Goal: Communication & Community: Answer question/provide support

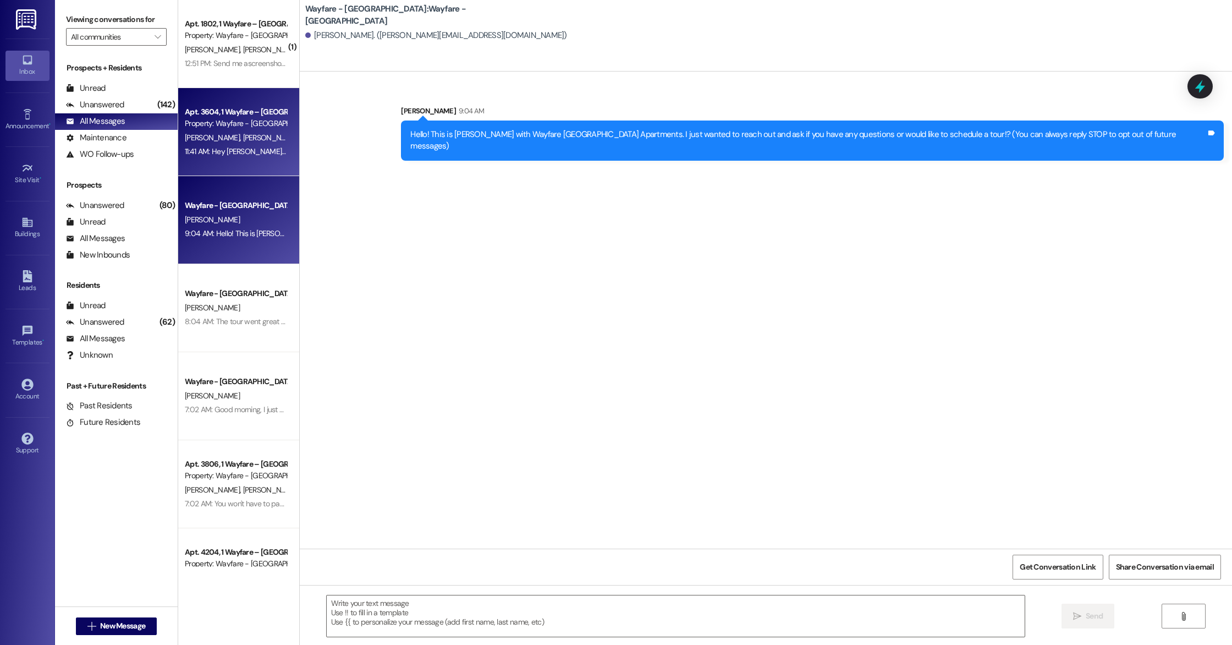
click at [197, 150] on div "11:41 AM: Hey [PERSON_NAME], could you drop off the key [PERSON_NAME] left with…" at bounding box center [369, 151] width 368 height 10
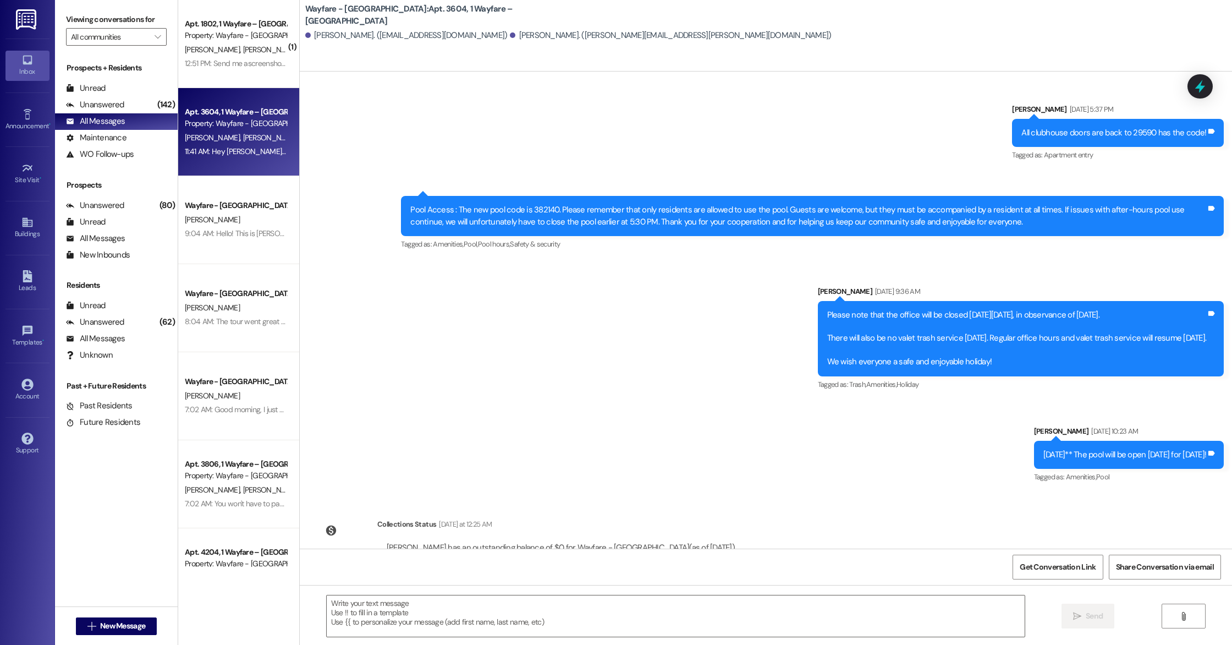
scroll to position [2227, 0]
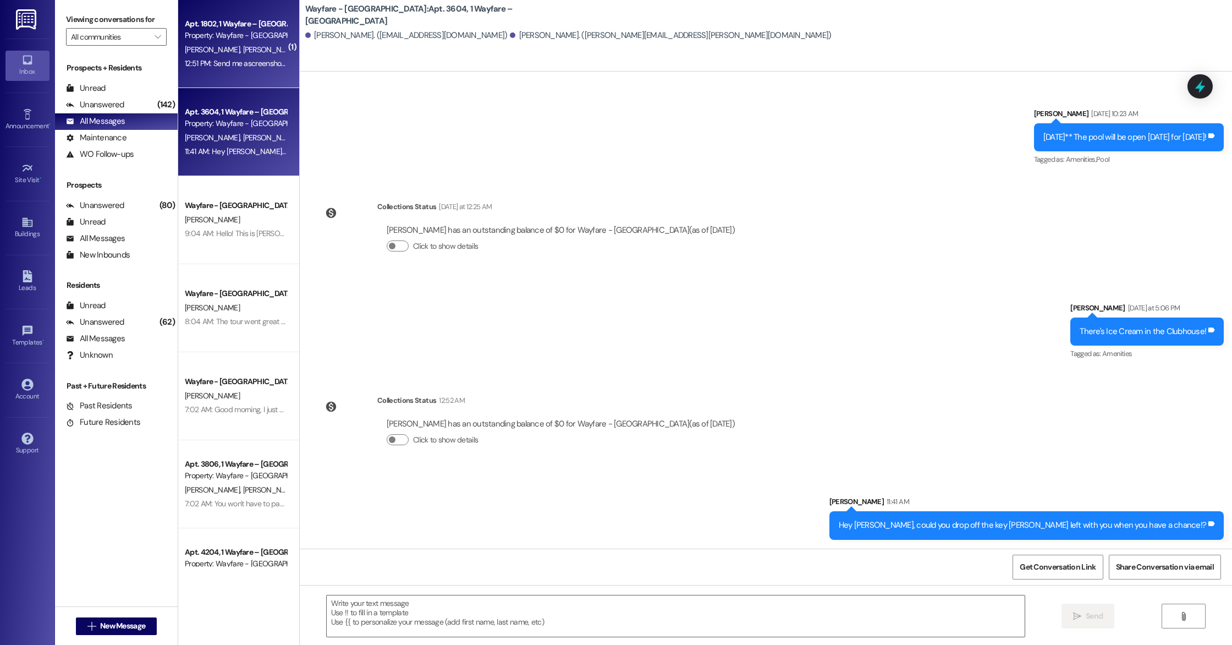
click at [247, 72] on div "Apt. 1802, 1 Wayfare – [GEOGRAPHIC_DATA] Property: Wayfare - [GEOGRAPHIC_DATA] …" at bounding box center [238, 44] width 121 height 88
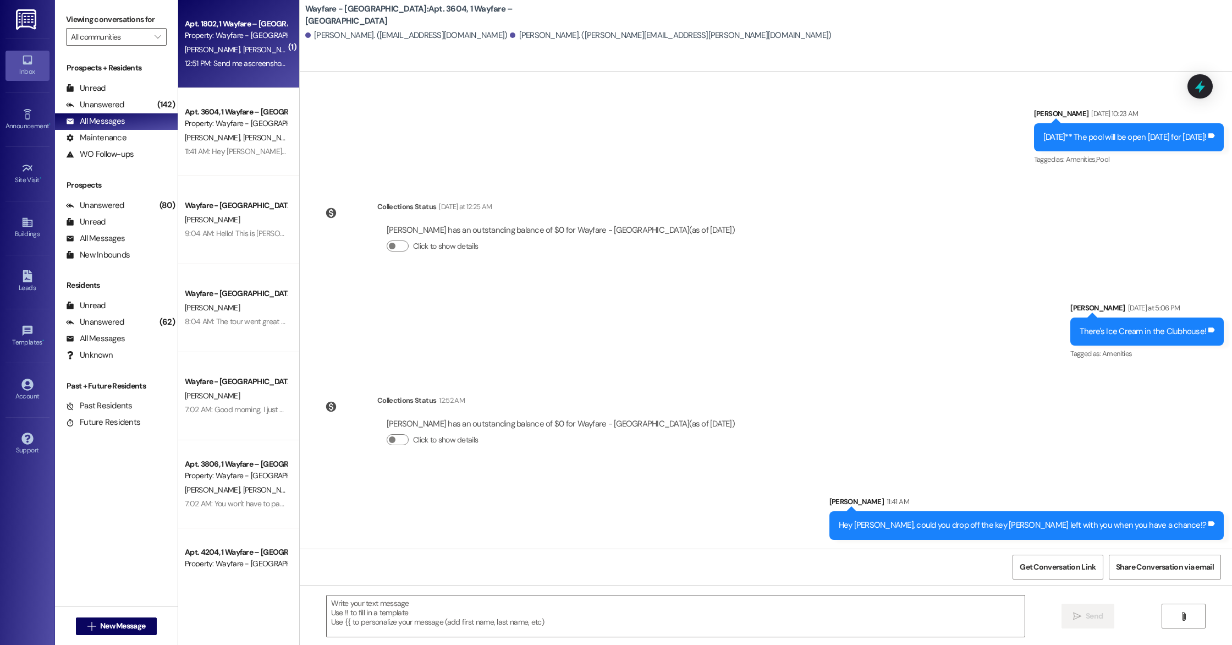
scroll to position [7537, 0]
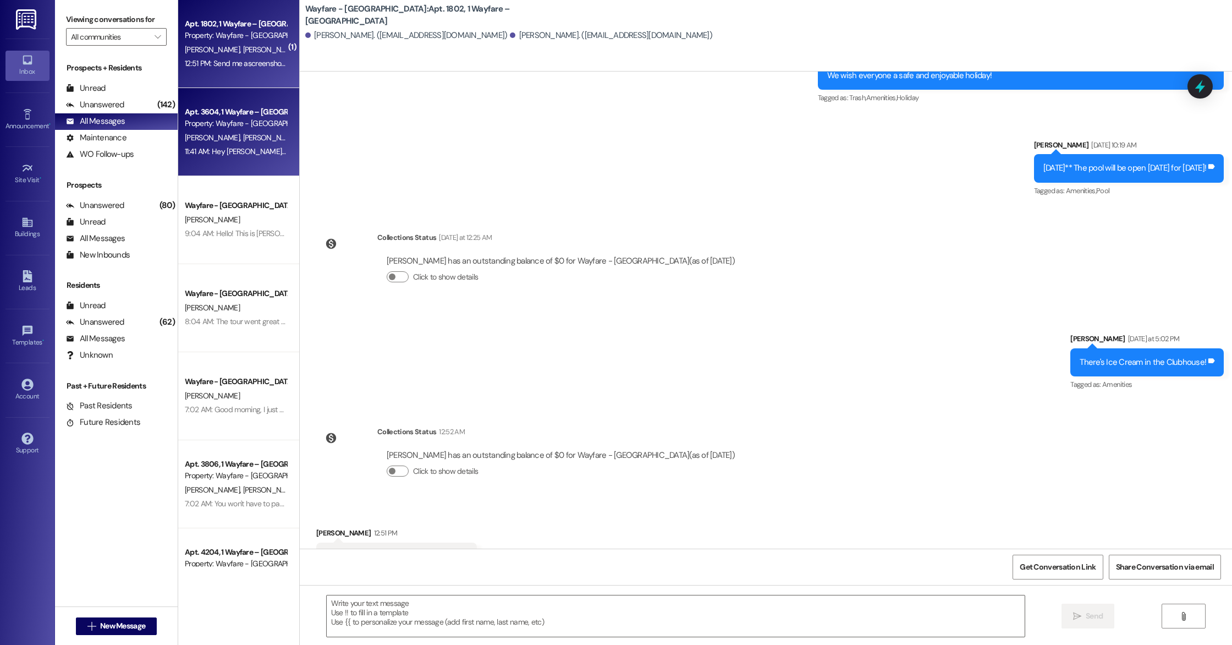
click at [192, 128] on div "Property: Wayfare - [GEOGRAPHIC_DATA]" at bounding box center [236, 124] width 102 height 12
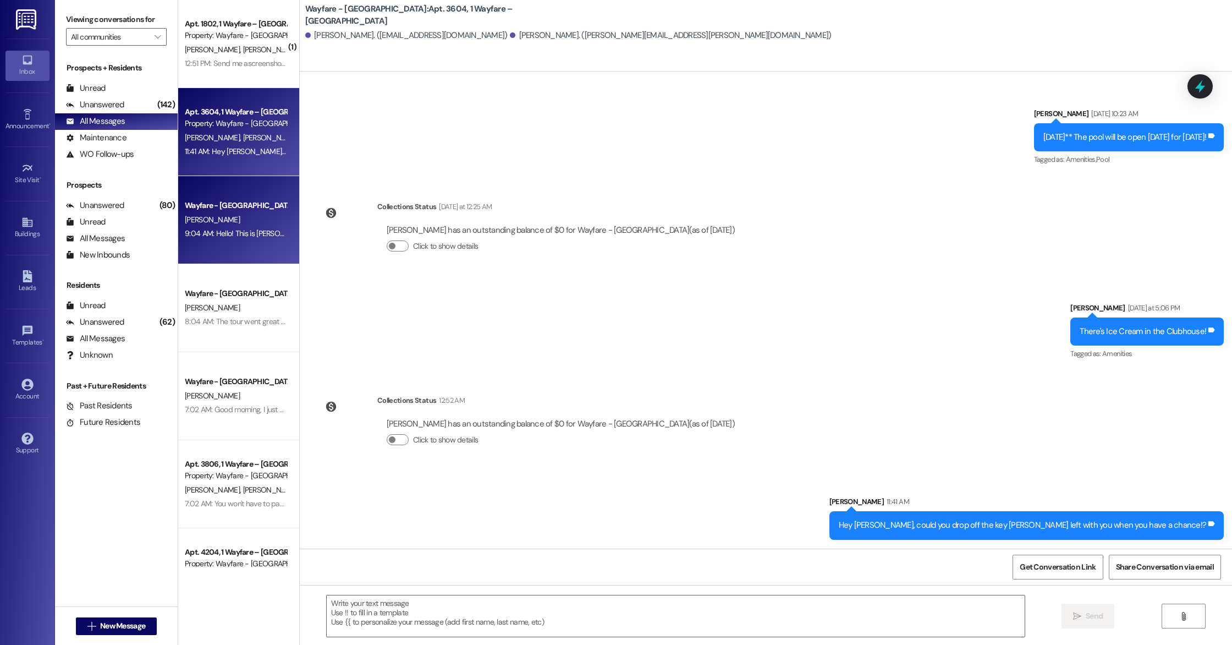
scroll to position [2226, 0]
click at [242, 238] on div "9:04 AM: Hello! This is [PERSON_NAME] with Wayfare [GEOGRAPHIC_DATA] Apartments…" at bounding box center [571, 233] width 773 height 10
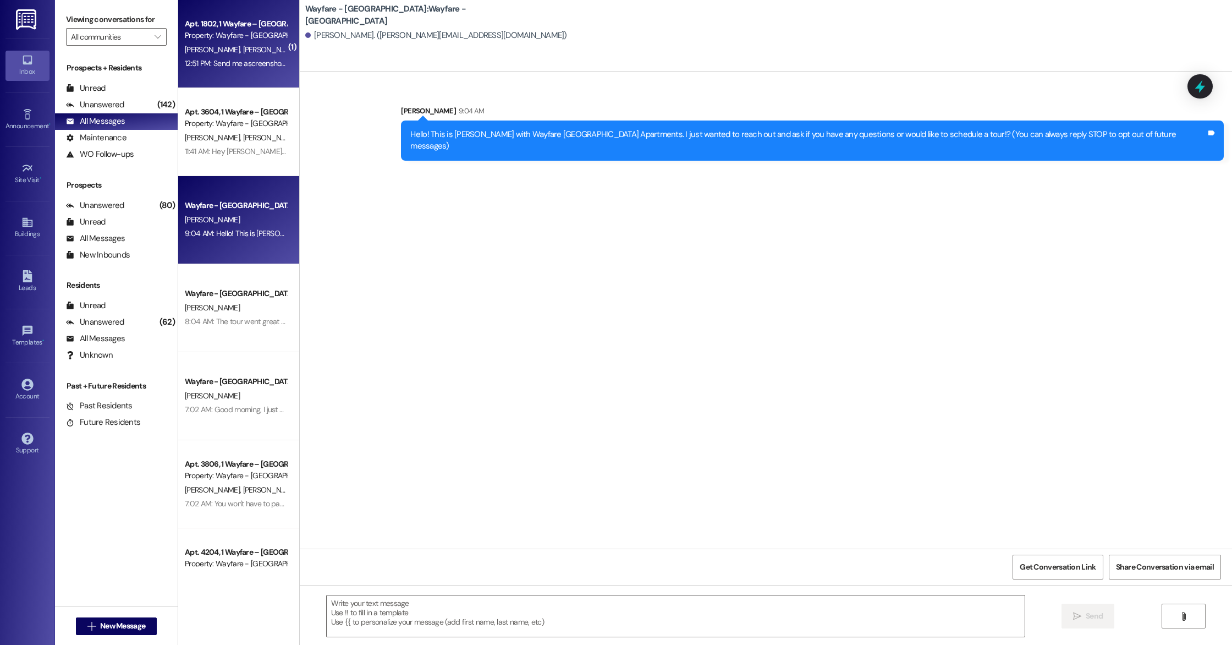
click at [267, 49] on div "[PERSON_NAME] [PERSON_NAME]" at bounding box center [236, 50] width 104 height 14
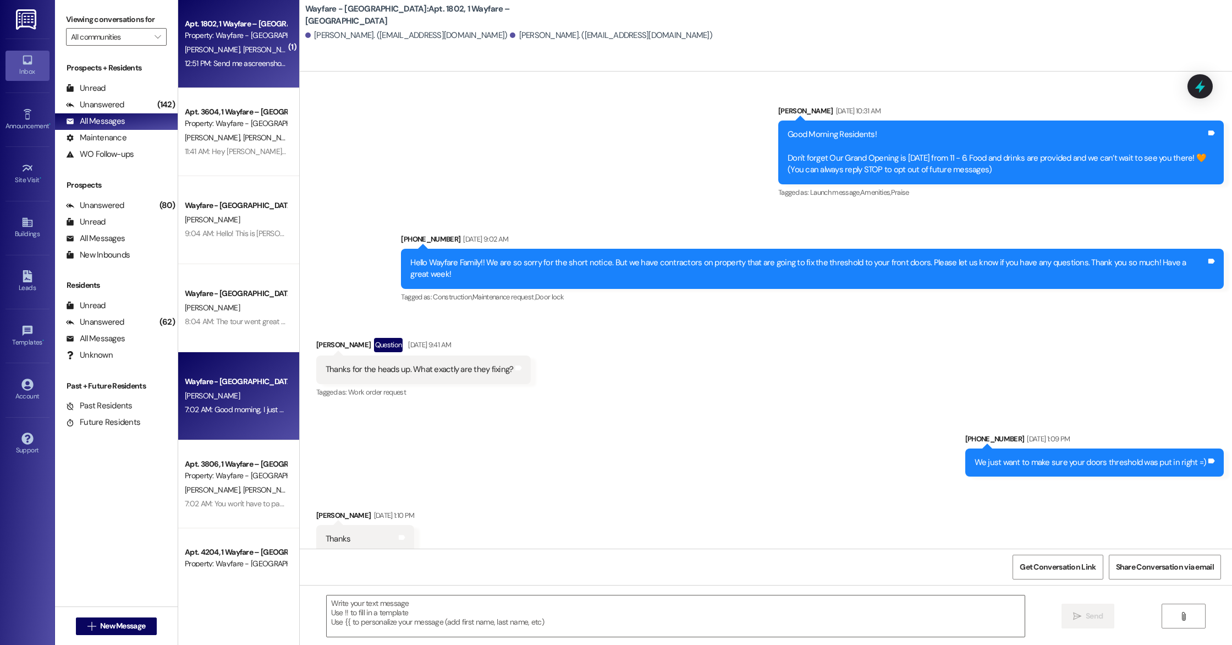
scroll to position [7536, 0]
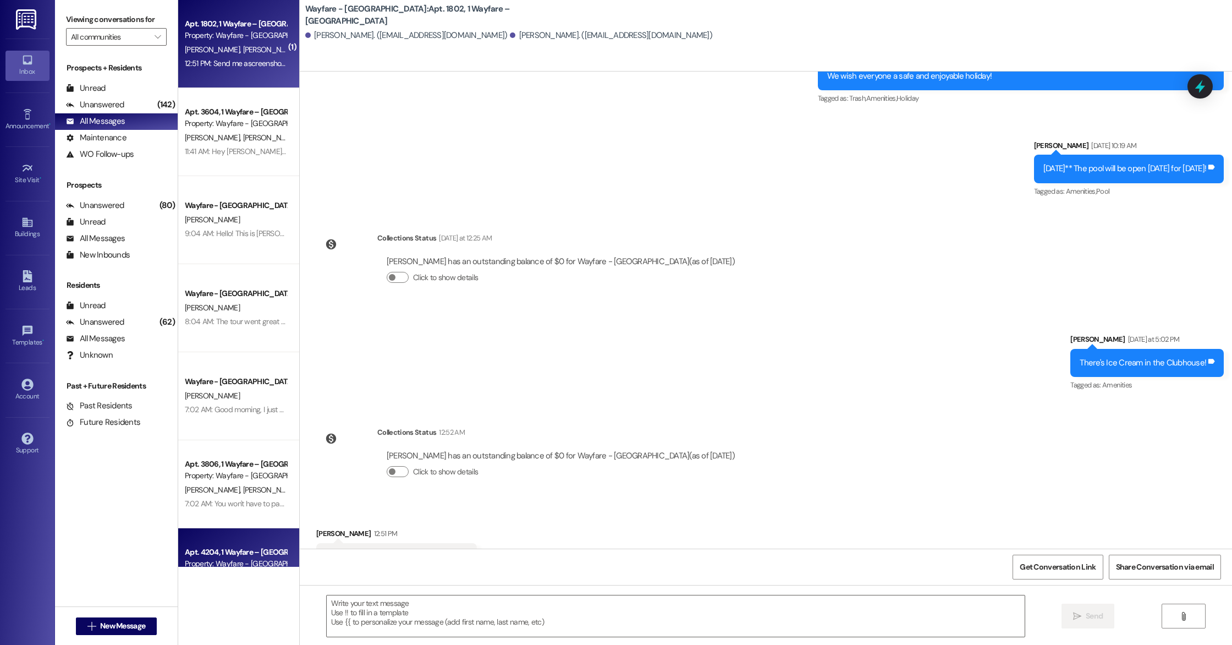
click at [220, 558] on div "Property: Wayfare - [GEOGRAPHIC_DATA]" at bounding box center [236, 564] width 102 height 12
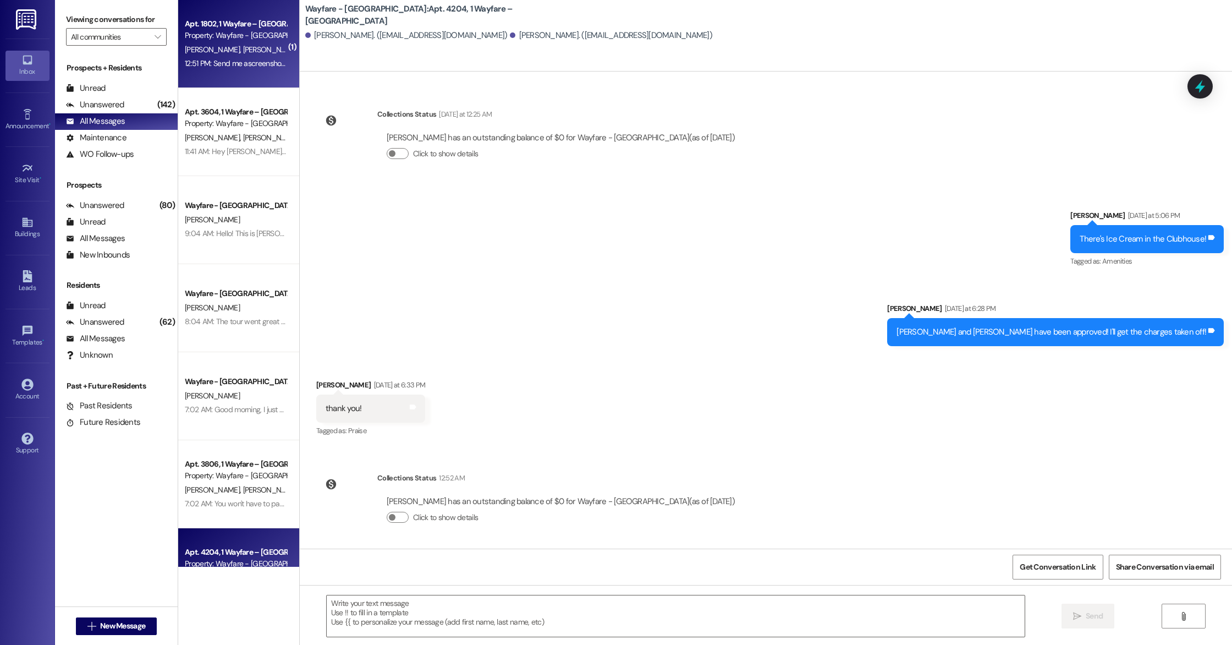
click at [189, 82] on div "Apt. 1802, 1 Wayfare – [GEOGRAPHIC_DATA] Property: Wayfare - [GEOGRAPHIC_DATA] …" at bounding box center [238, 44] width 121 height 88
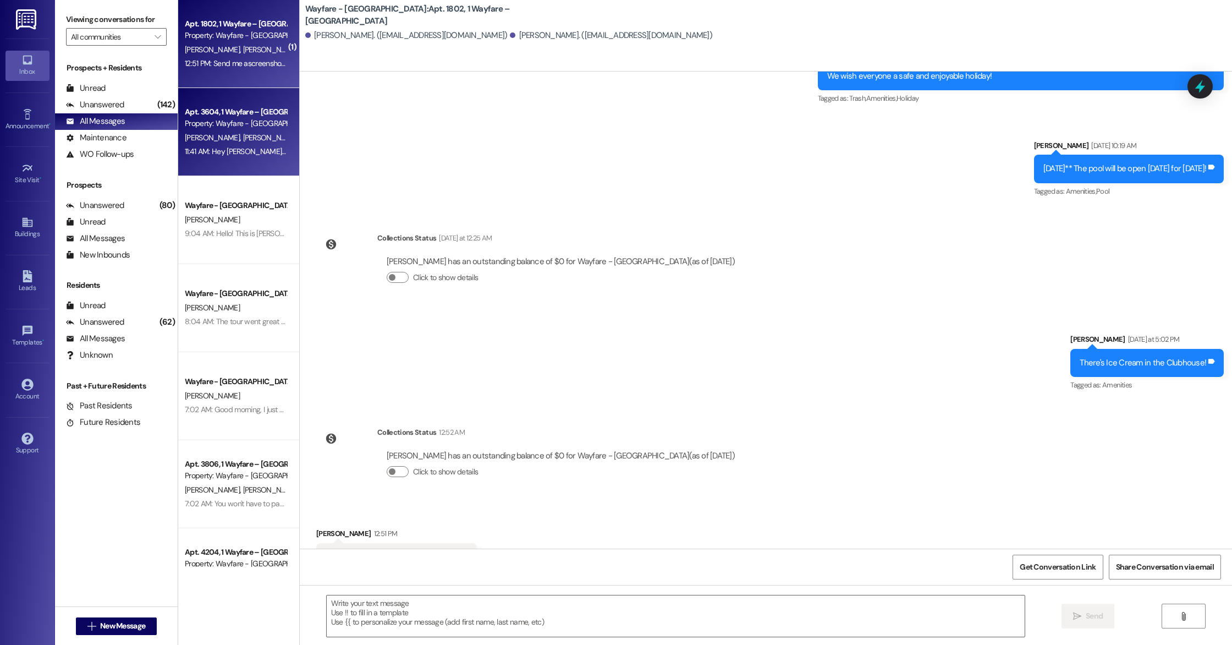
click at [199, 159] on div "Apt. 3604, 1 Wayfare – [GEOGRAPHIC_DATA] Property: Wayfare - [GEOGRAPHIC_DATA] …" at bounding box center [238, 132] width 121 height 88
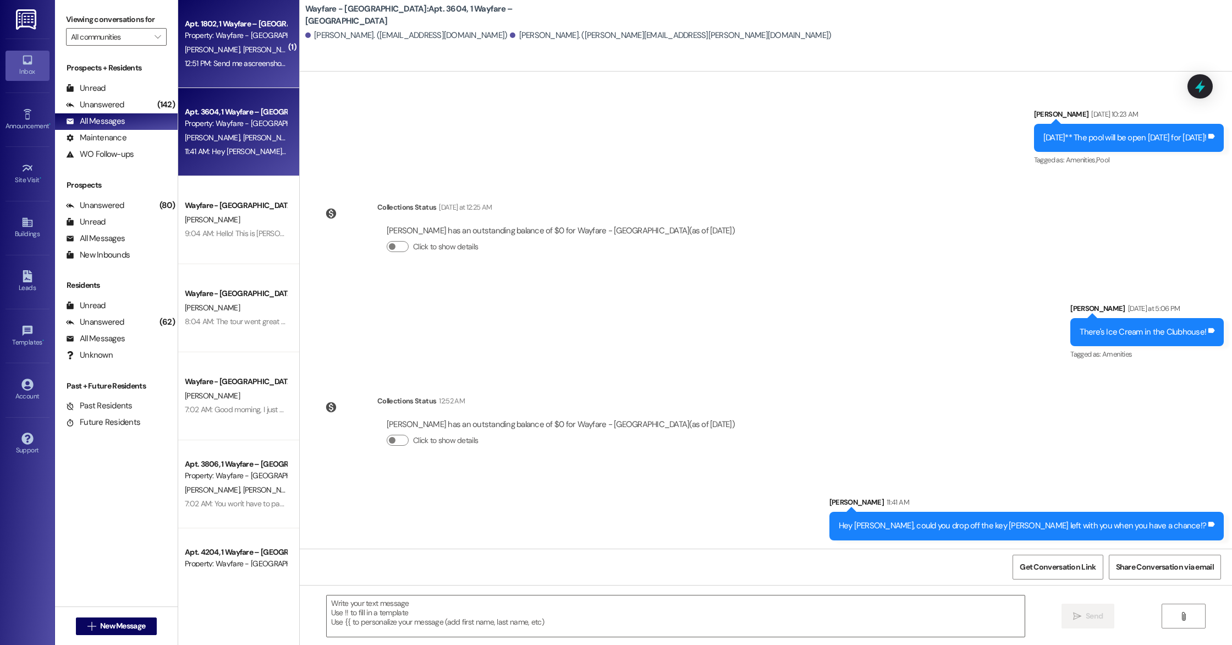
click at [224, 65] on div "12:51 PM: Send me ascreenshot of confirmation 12:51 PM: Send me ascreenshot of …" at bounding box center [259, 63] width 149 height 10
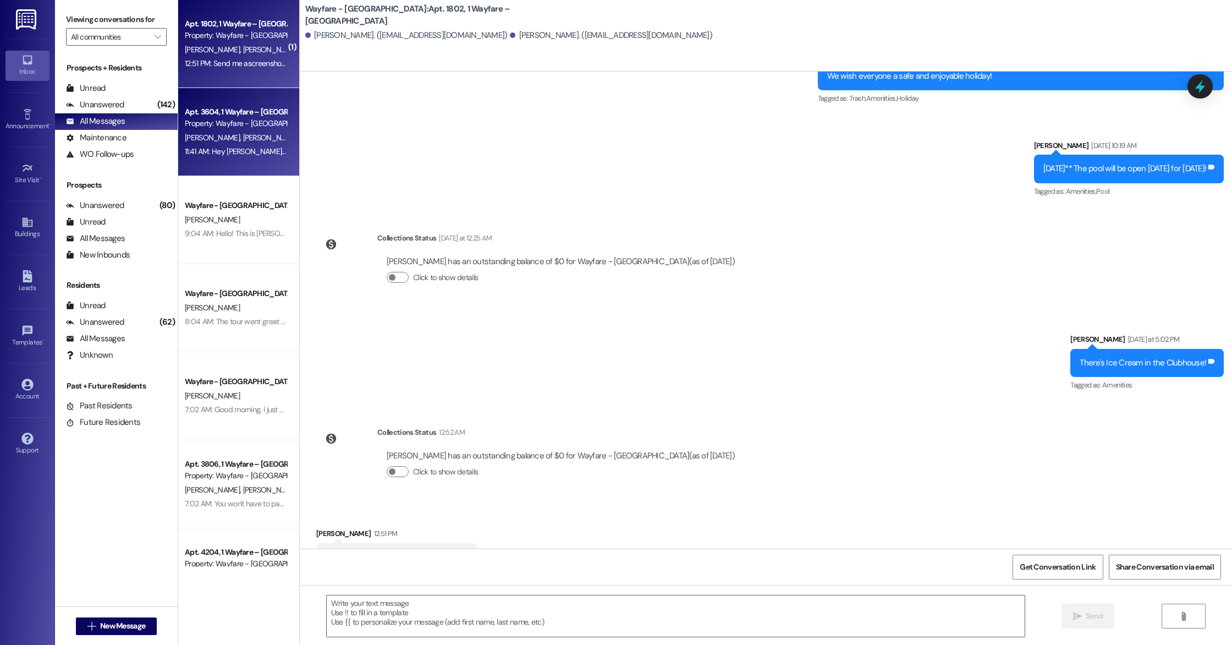
click at [220, 145] on div "11:41 AM: Hey [PERSON_NAME], could you drop off the key [PERSON_NAME] left with…" at bounding box center [236, 152] width 104 height 14
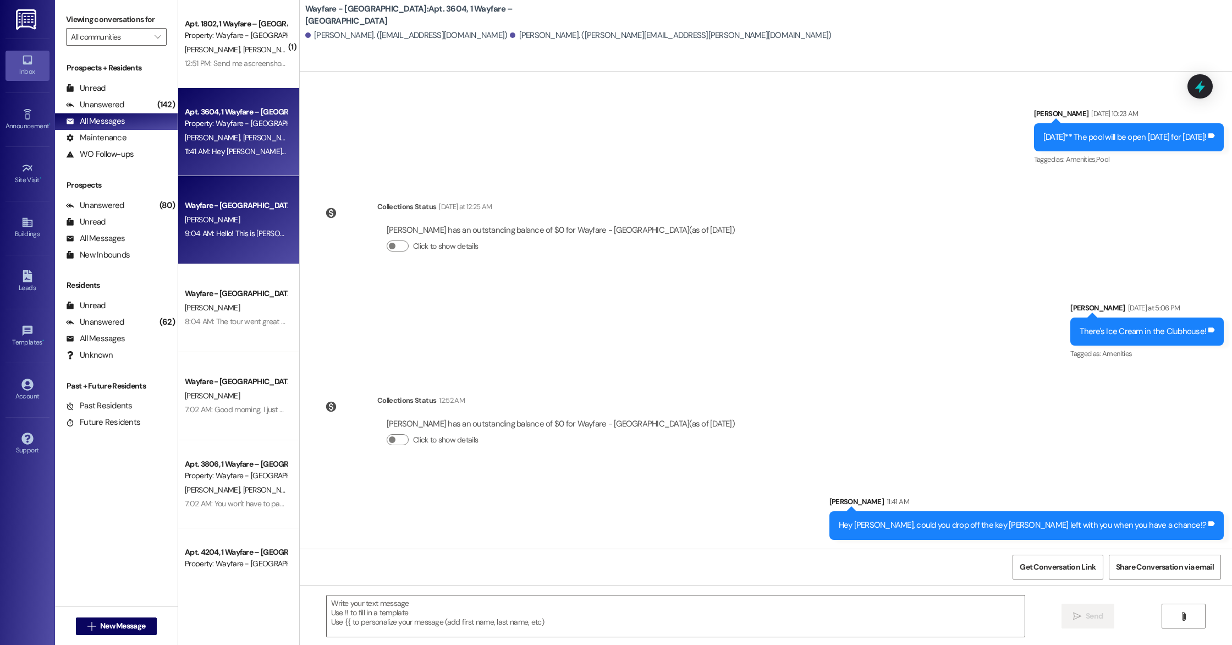
scroll to position [2227, 0]
click at [234, 219] on div "[PERSON_NAME]" at bounding box center [236, 220] width 104 height 14
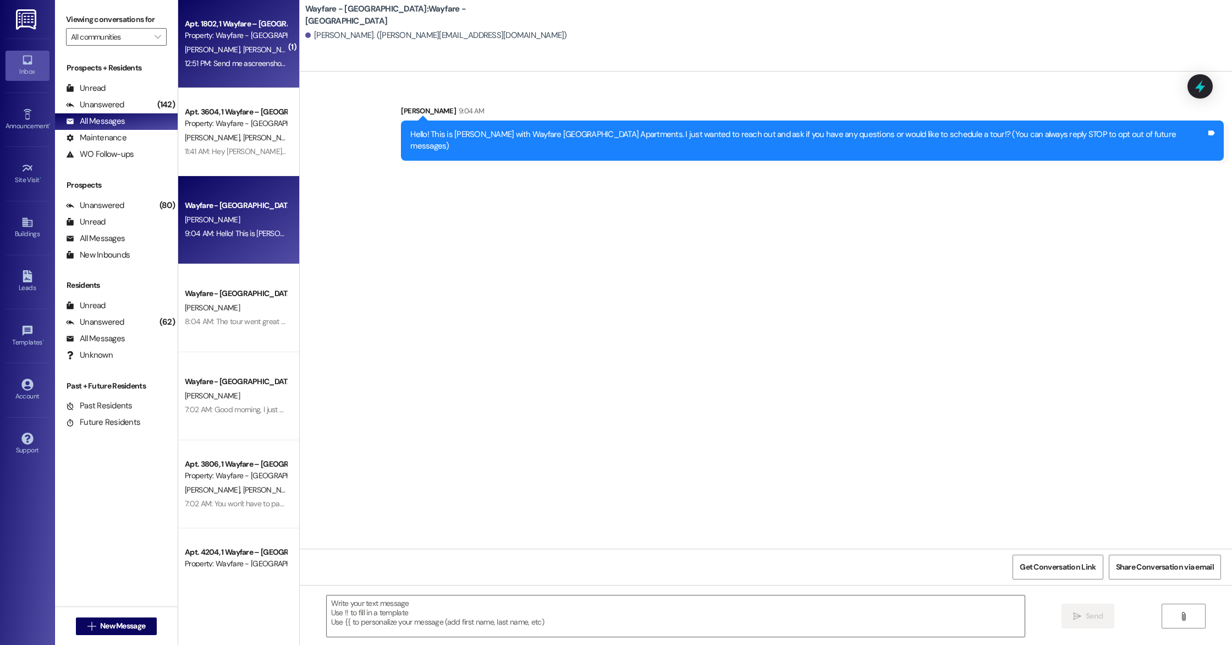
click at [223, 71] on div "Apt. 1802, 1 Wayfare – [GEOGRAPHIC_DATA] Property: Wayfare - [GEOGRAPHIC_DATA] …" at bounding box center [238, 44] width 121 height 88
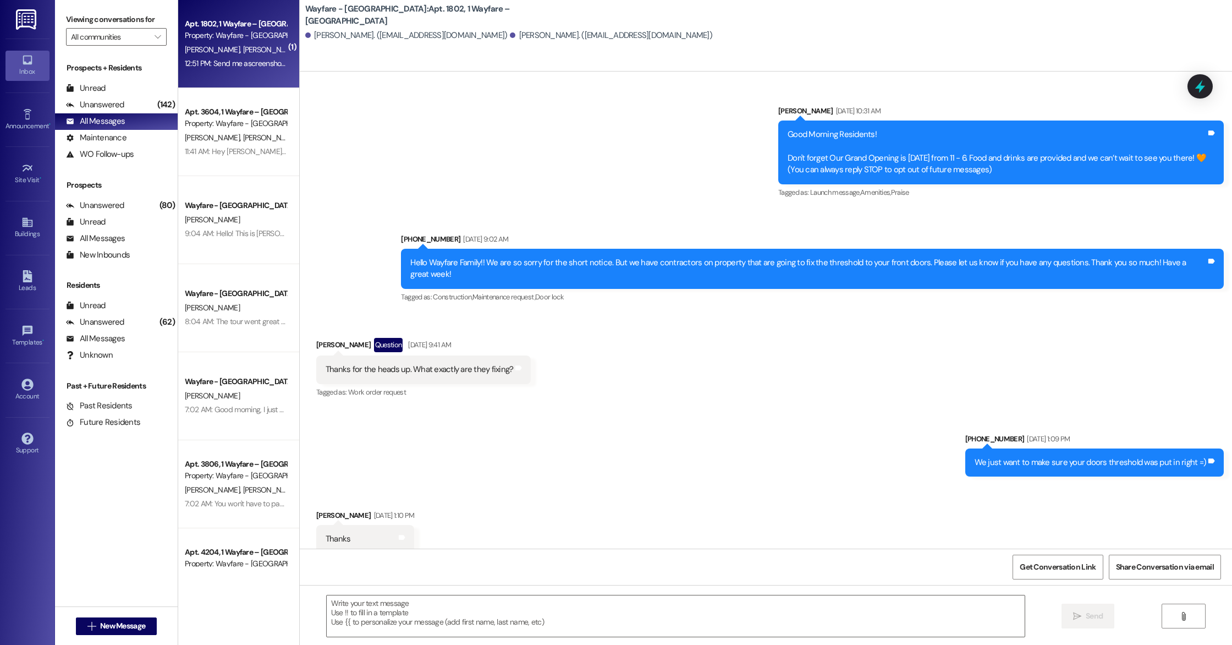
scroll to position [7536, 0]
